Goal: Information Seeking & Learning: Learn about a topic

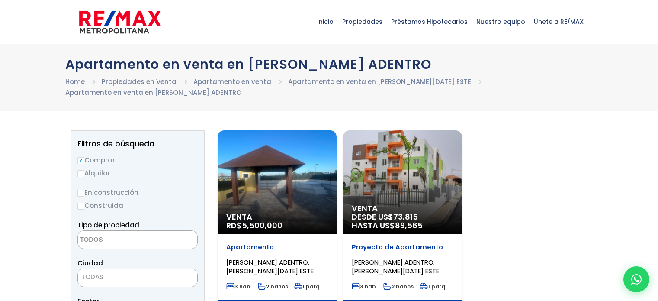
select select
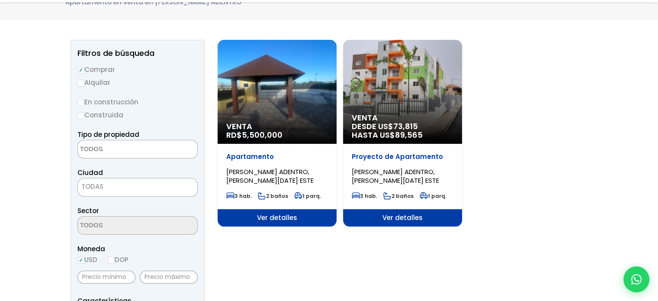
scroll to position [112, 0]
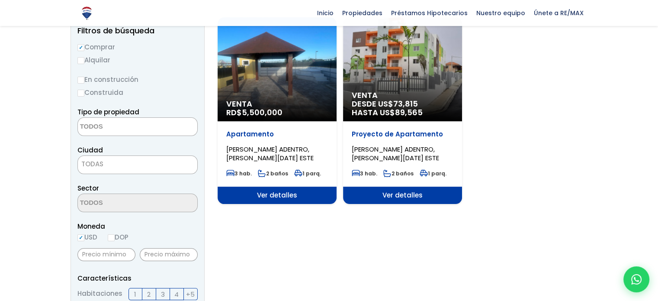
click at [387, 127] on div "Proyecto de Apartamento CANCINO ADENTRO, SANTO DOMINGO ESTE 3 hab. 2 baños 1 pa…" at bounding box center [402, 153] width 119 height 65
